Goal: Find specific page/section: Find specific page/section

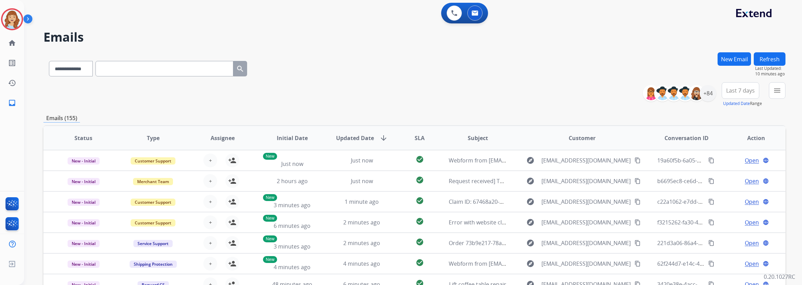
select select "**********"
click at [775, 91] on mat-icon "menu" at bounding box center [777, 91] width 8 height 8
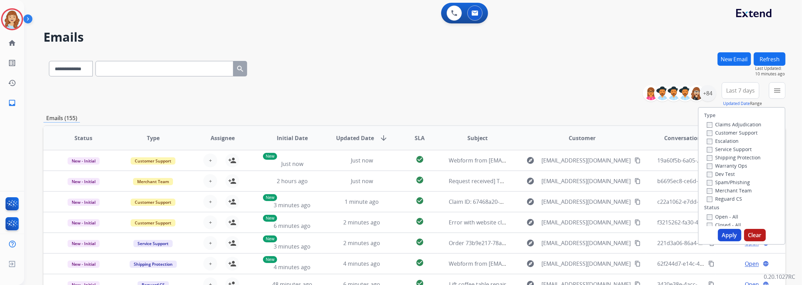
click at [727, 141] on label "Escalation" at bounding box center [723, 141] width 32 height 7
click at [727, 234] on button "Apply" at bounding box center [729, 235] width 23 height 12
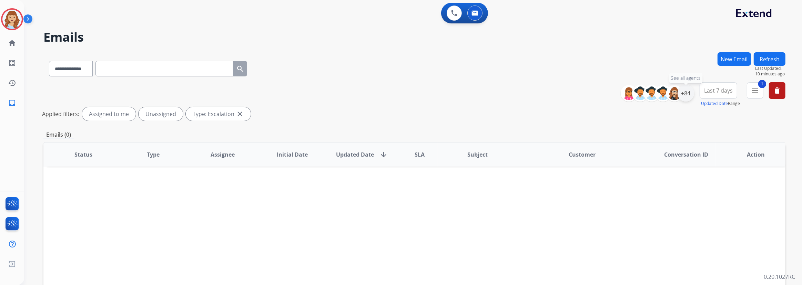
click at [686, 94] on div "+84" at bounding box center [686, 93] width 17 height 17
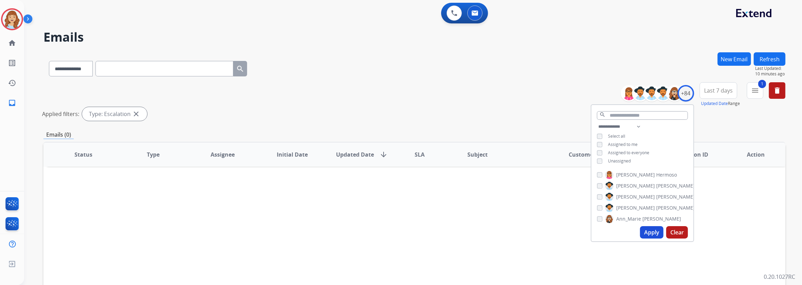
click at [652, 231] on button "Apply" at bounding box center [651, 232] width 23 height 12
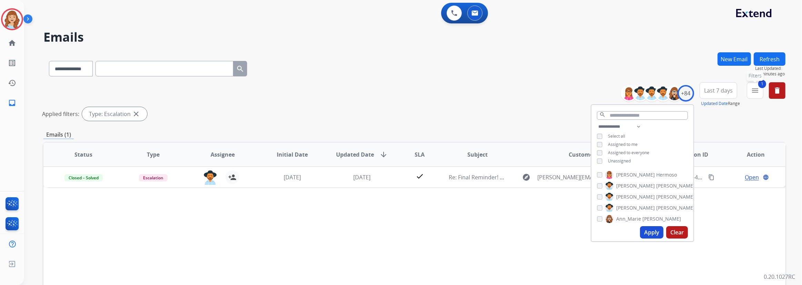
click at [760, 94] on button "1 menu Filters" at bounding box center [755, 90] width 17 height 17
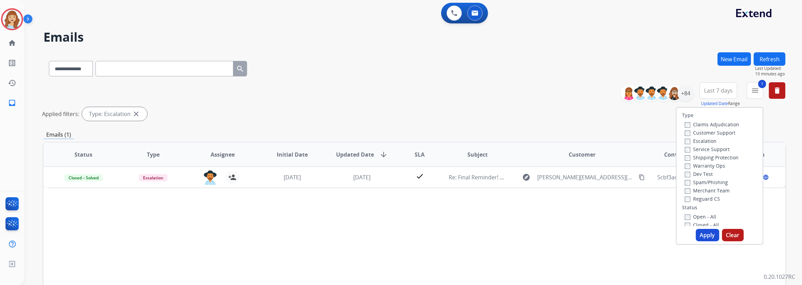
click at [699, 216] on label "Open - All" at bounding box center [700, 217] width 31 height 7
click at [702, 234] on button "Apply" at bounding box center [707, 235] width 23 height 12
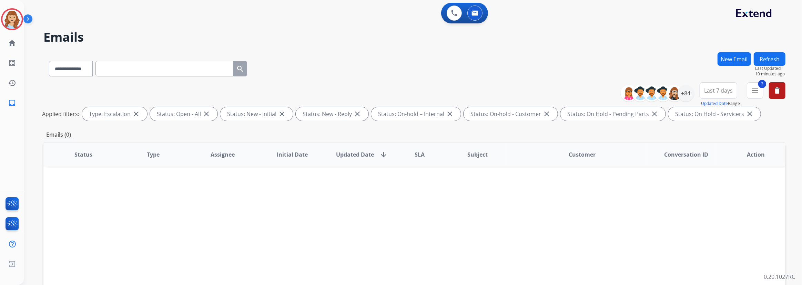
click at [719, 92] on span "Last 7 days" at bounding box center [718, 90] width 29 height 3
click at [703, 175] on div "Last 90 days" at bounding box center [716, 174] width 38 height 10
click at [686, 96] on div "+137" at bounding box center [686, 93] width 17 height 17
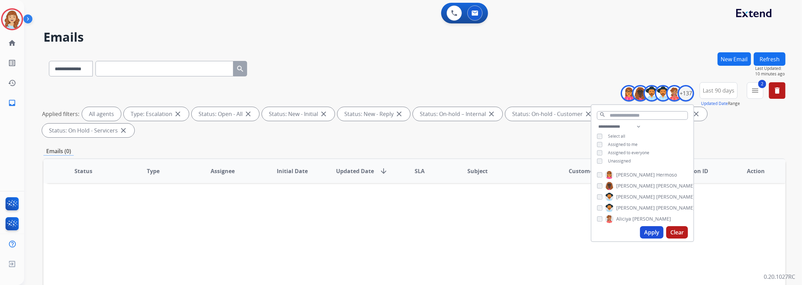
click at [652, 232] on button "Apply" at bounding box center [651, 232] width 23 height 12
click at [580, 65] on div "**********" at bounding box center [414, 67] width 742 height 30
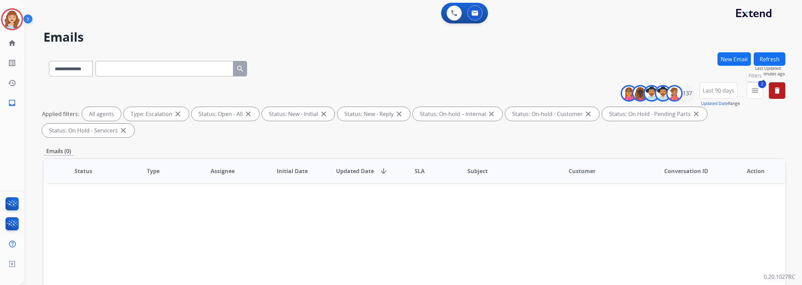
click at [760, 93] on button "2 menu Filters" at bounding box center [755, 90] width 17 height 17
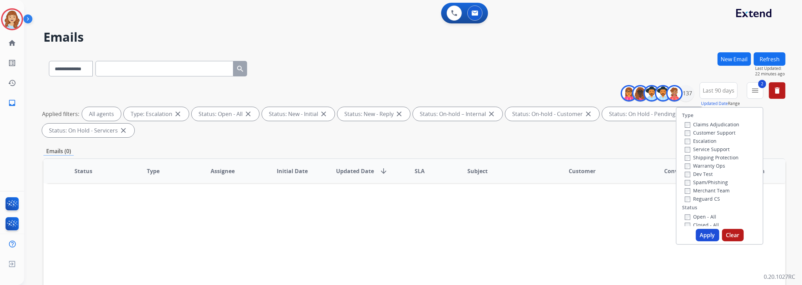
click at [547, 29] on div "**********" at bounding box center [404, 167] width 761 height 285
